Goal: Information Seeking & Learning: Learn about a topic

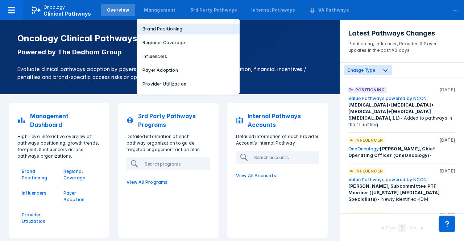
click at [148, 30] on p "Brand Positioning" at bounding box center [162, 29] width 40 height 7
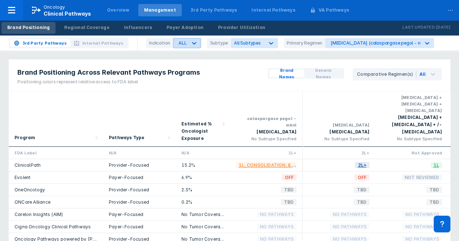
click at [189, 43] on div at bounding box center [193, 43] width 13 height 13
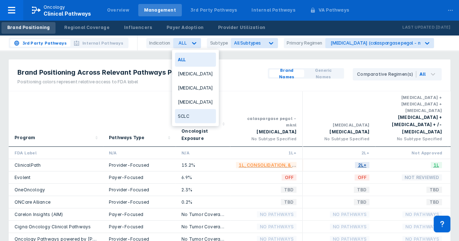
click at [185, 111] on div "SCLC" at bounding box center [195, 116] width 41 height 14
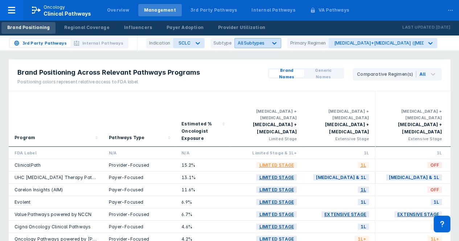
click at [255, 44] on span "All Subtypes" at bounding box center [250, 42] width 27 height 5
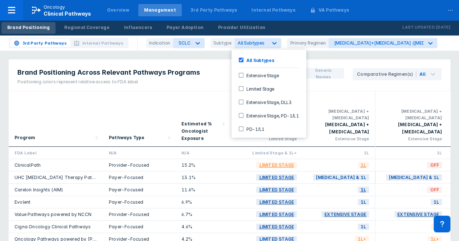
click at [241, 75] on Stage-checkbox "Extensive Stage" at bounding box center [241, 75] width 5 height 5
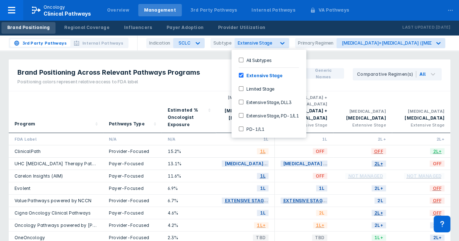
click at [212, 93] on div "Estimated % Oncologist Exposure" at bounding box center [188, 112] width 54 height 42
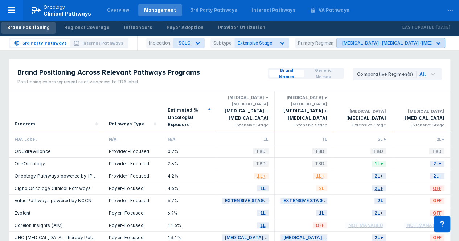
click at [370, 45] on div "carboplatin+etoposide (carboplatin+etoposide)" at bounding box center [383, 42] width 95 height 9
click at [241, 69] on div "Brand Positioning Across Relevant Pathways Programs Positioning colors represen…" at bounding box center [229, 75] width 441 height 32
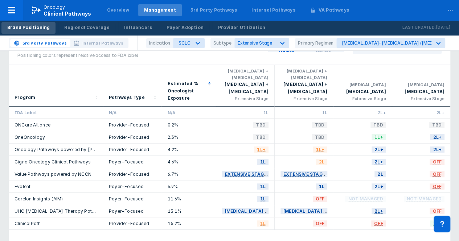
scroll to position [26, 0]
click at [380, 137] on span "1L+" at bounding box center [378, 137] width 15 height 8
click at [393, 39] on div "carboplatin+etoposide (carboplatin+etoposide)" at bounding box center [383, 42] width 95 height 9
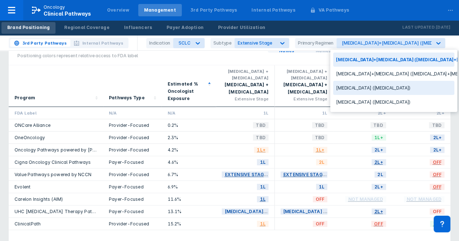
click at [307, 73] on div "cisplatin + etoposide cisplatin + etoposide Extensive Stage" at bounding box center [303, 86] width 47 height 36
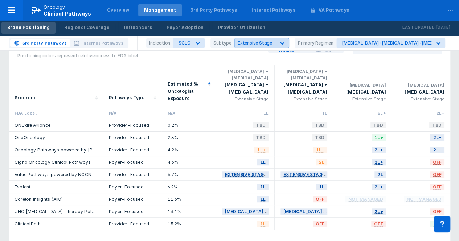
click at [262, 44] on span "Extensive Stage" at bounding box center [254, 42] width 34 height 5
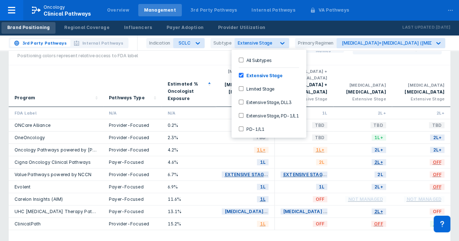
click at [259, 63] on div "All Subtypes" at bounding box center [268, 60] width 69 height 12
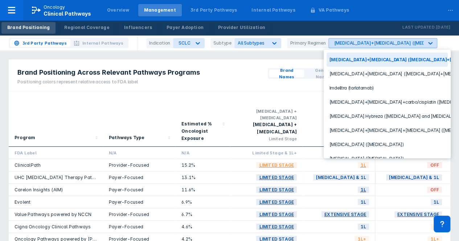
click at [365, 45] on div "carboplatin+etoposide (carboplatin+etoposide)" at bounding box center [413, 42] width 158 height 5
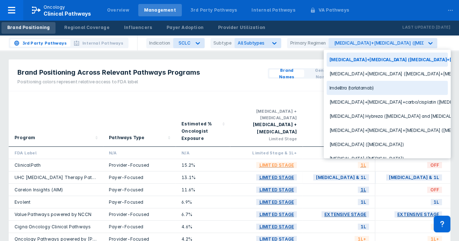
click at [340, 87] on div "Imdelltra (tarlatamab)" at bounding box center [386, 88] width 121 height 14
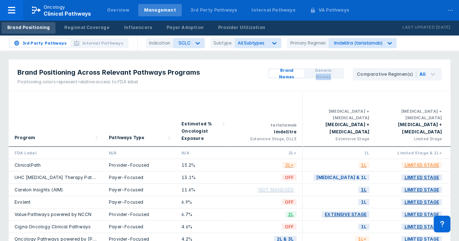
click at [340, 87] on div "Brand Names Generic Names Comparative Regimen(s) All" at bounding box center [354, 75] width 191 height 32
click at [204, 92] on div "Estimated % Oncologist Exposure" at bounding box center [202, 118] width 54 height 55
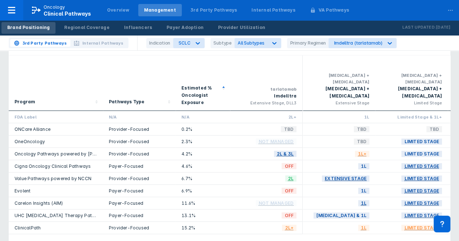
scroll to position [36, 0]
click at [239, 71] on div "tarlatamab Imdelltra Extensive Stage, DLL3" at bounding box center [266, 82] width 61 height 49
click at [51, 83] on div "Program" at bounding box center [56, 82] width 83 height 49
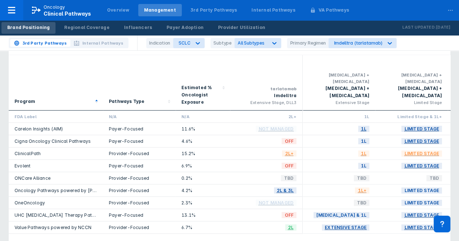
scroll to position [0, 0]
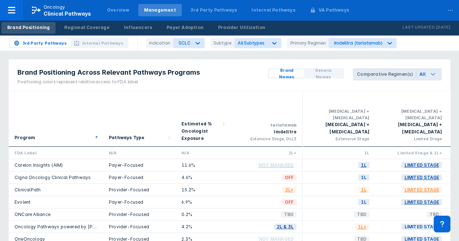
click at [437, 72] on div "All" at bounding box center [428, 74] width 25 height 12
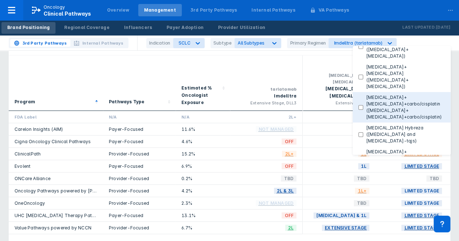
scroll to position [37, 0]
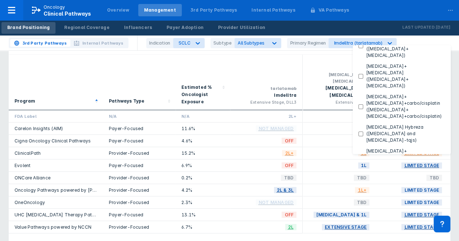
click at [363, 207] on button "Zepzelca (lurbinectedin)" at bounding box center [401, 215] width 98 height 17
checkbox Regimens "false"
checkbox \(lurbinectedin\) "true"
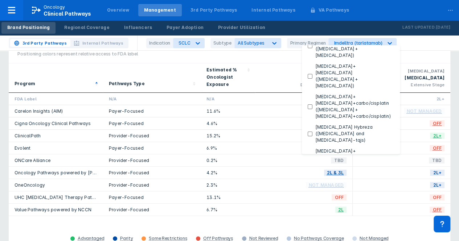
click at [268, 157] on div "TBD" at bounding box center [304, 160] width 86 height 6
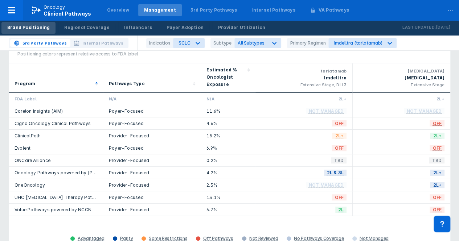
drag, startPoint x: 229, startPoint y: 146, endPoint x: 73, endPoint y: 61, distance: 177.8
click at [73, 66] on div "Program" at bounding box center [56, 77] width 83 height 23
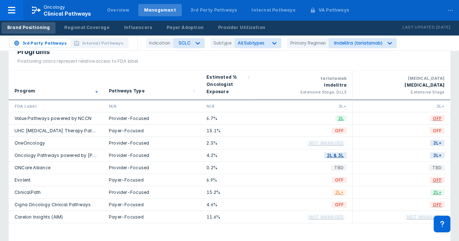
scroll to position [31, 0]
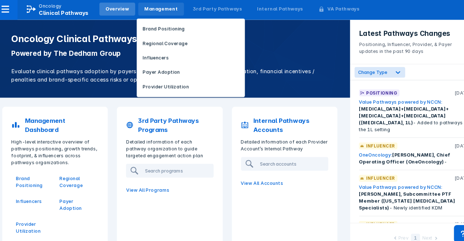
click at [155, 10] on div "Management" at bounding box center [160, 10] width 32 height 7
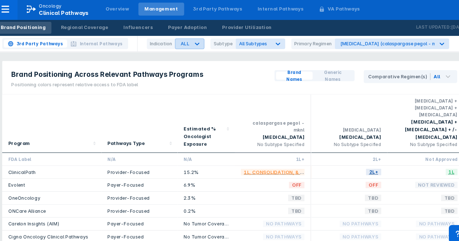
click at [191, 46] on icon at bounding box center [193, 43] width 7 height 7
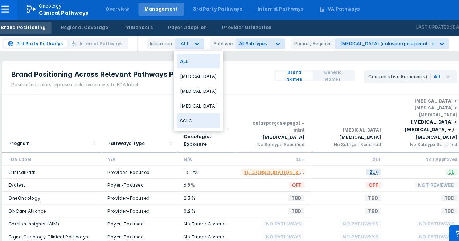
click at [193, 113] on div "SCLC" at bounding box center [195, 116] width 41 height 14
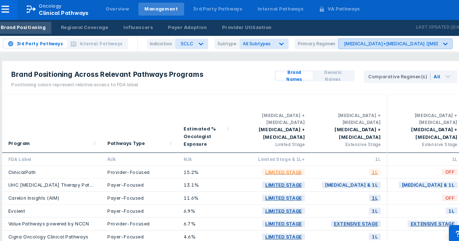
click at [335, 45] on div "[MEDICAL_DATA]+[MEDICAL_DATA] ([MEDICAL_DATA]+[MEDICAL_DATA])" at bounding box center [413, 42] width 158 height 5
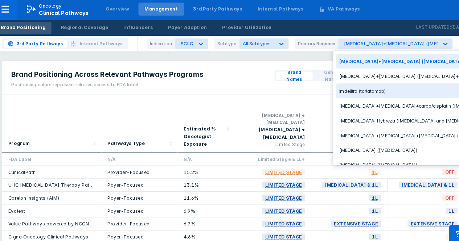
click at [339, 85] on div "Imdelltra (tarlatamab)" at bounding box center [386, 88] width 121 height 14
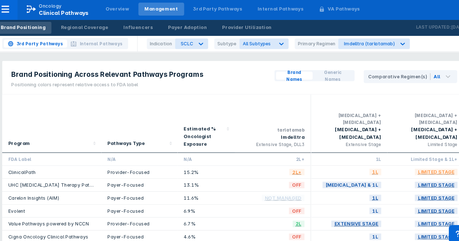
scroll to position [5, 0]
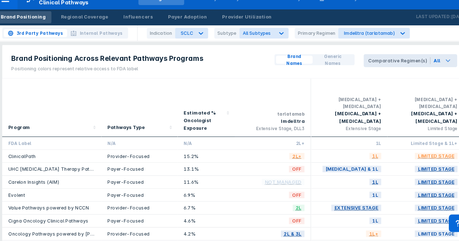
click at [431, 69] on icon at bounding box center [432, 69] width 9 height 9
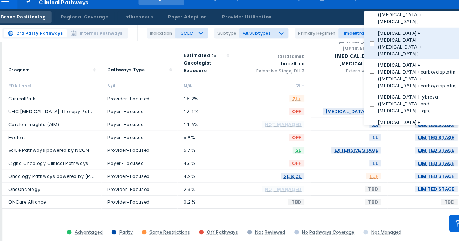
scroll to position [59, 0]
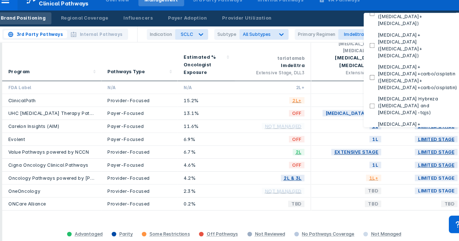
click at [398, 186] on label "Zepzelca (lurbinectedin)" at bounding box center [404, 192] width 82 height 13
click at [363, 190] on \(lurbinectedin\) "Zepzelca (lurbinectedin)" at bounding box center [360, 192] width 5 height 5
checkbox \(lurbinectedin\) "true"
checkbox Regimens "false"
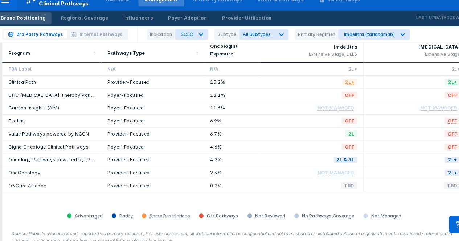
click at [267, 73] on div "2L+" at bounding box center [304, 76] width 86 height 6
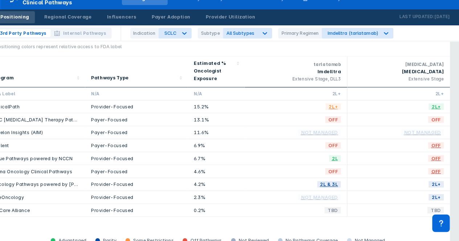
scroll to position [35, 0]
